Goal: Information Seeking & Learning: Learn about a topic

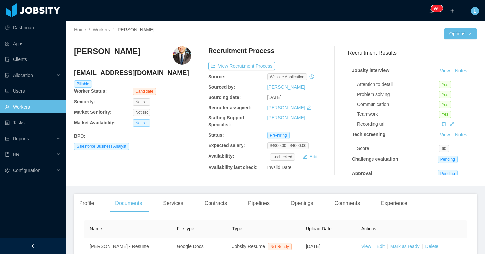
click at [119, 71] on h4 "[EMAIL_ADDRESS][DOMAIN_NAME]" at bounding box center [133, 72] width 118 height 9
copy h4 "[EMAIL_ADDRESS][DOMAIN_NAME]"
click at [462, 72] on button "Notes" at bounding box center [462, 71] width 18 height 8
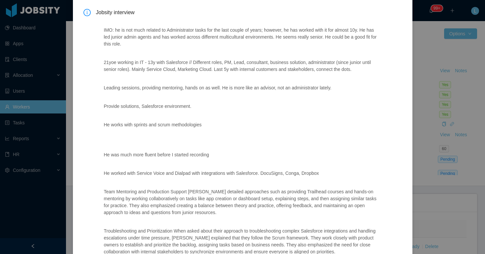
scroll to position [27, 0]
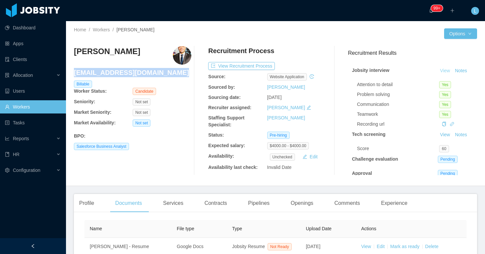
click at [445, 68] on link "View" at bounding box center [445, 70] width 15 height 5
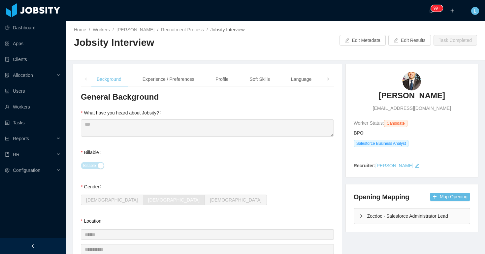
click at [172, 80] on div "Experience / Preferences" at bounding box center [168, 79] width 62 height 15
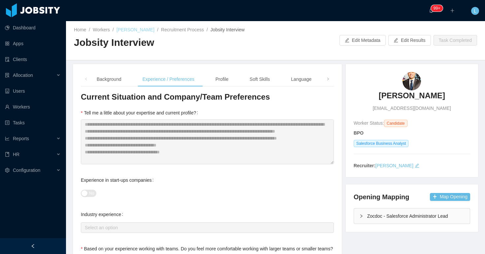
click at [127, 32] on link "[PERSON_NAME]" at bounding box center [136, 29] width 38 height 5
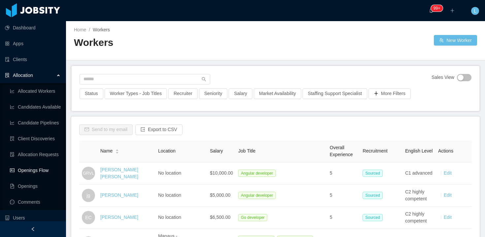
click at [41, 170] on link "Openings Flow" at bounding box center [35, 170] width 51 height 13
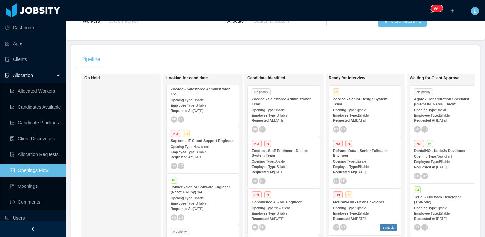
scroll to position [212, 0]
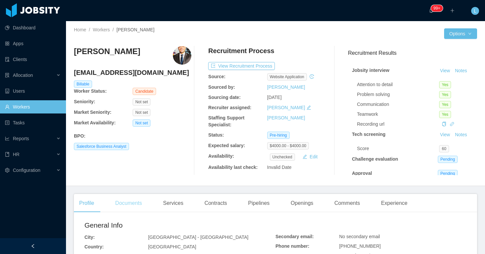
click at [129, 201] on div "Documents" at bounding box center [128, 203] width 37 height 18
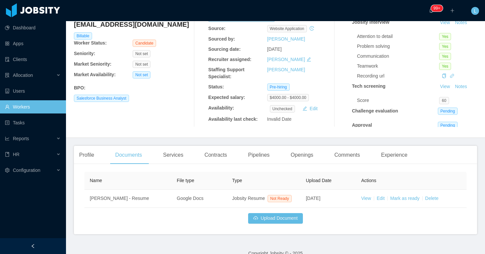
scroll to position [49, 0]
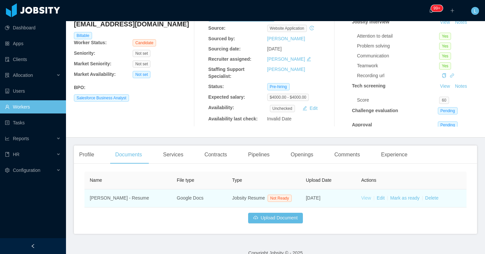
click at [367, 201] on link "View" at bounding box center [367, 198] width 10 height 5
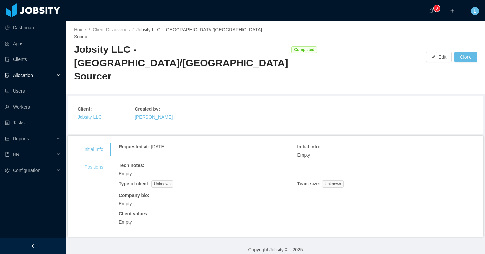
click at [103, 161] on div "Positions" at bounding box center [94, 167] width 36 height 12
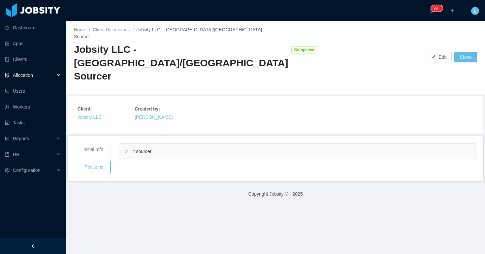
click at [243, 144] on div "It sourcer" at bounding box center [297, 151] width 356 height 15
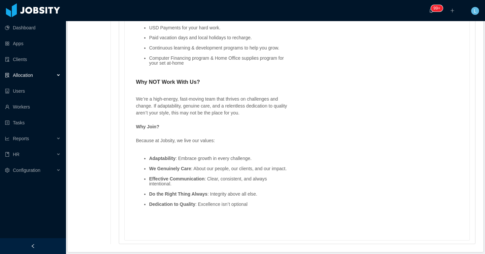
scroll to position [1055, 0]
